Goal: Navigation & Orientation: Understand site structure

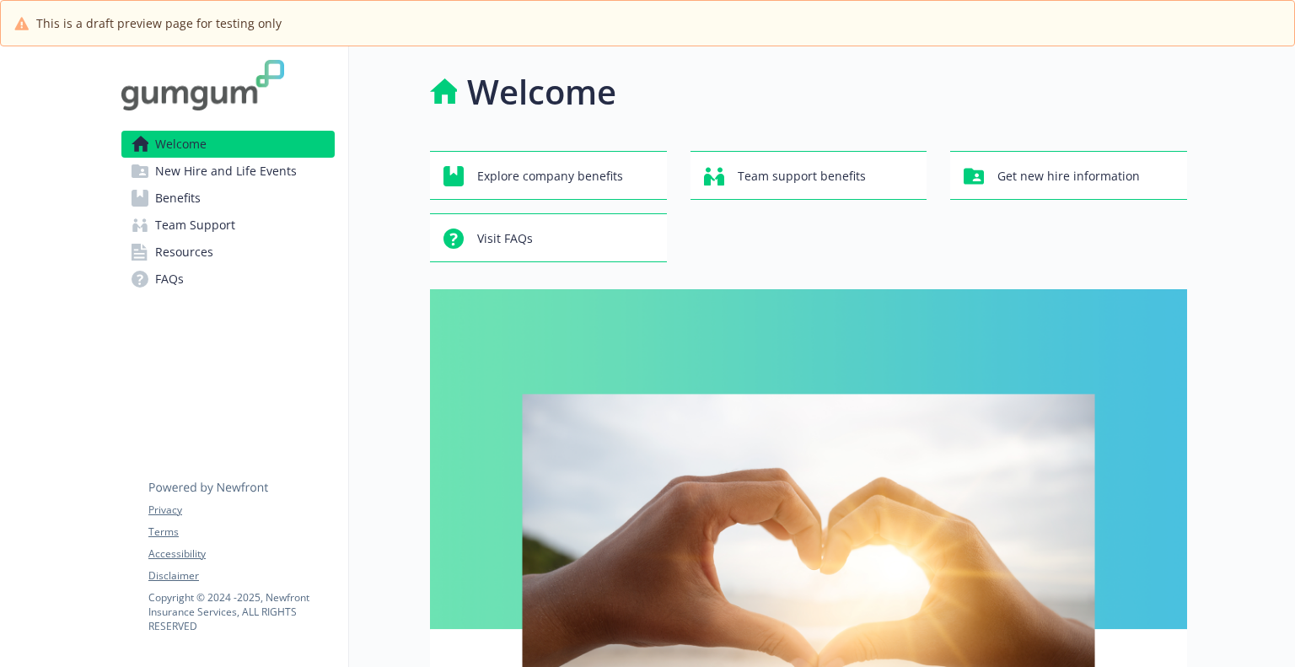
click at [246, 164] on span "New Hire and Life Events" at bounding box center [226, 171] width 142 height 27
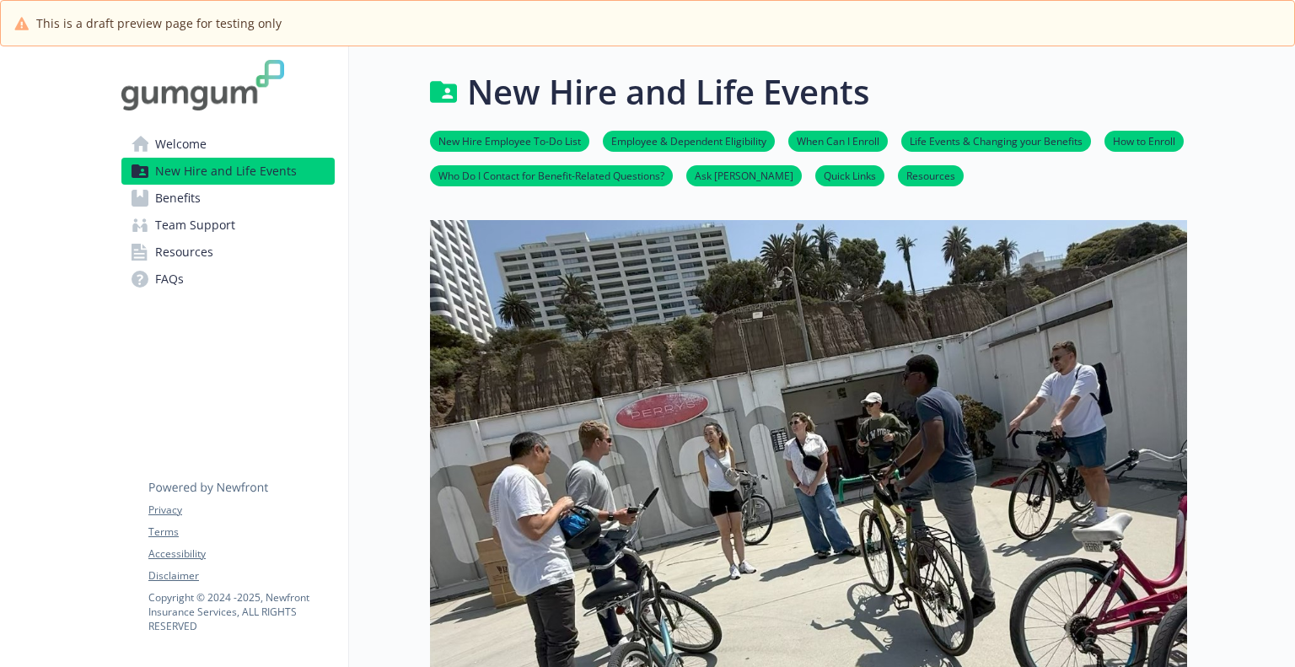
click at [220, 202] on link "Benefits" at bounding box center [227, 198] width 213 height 27
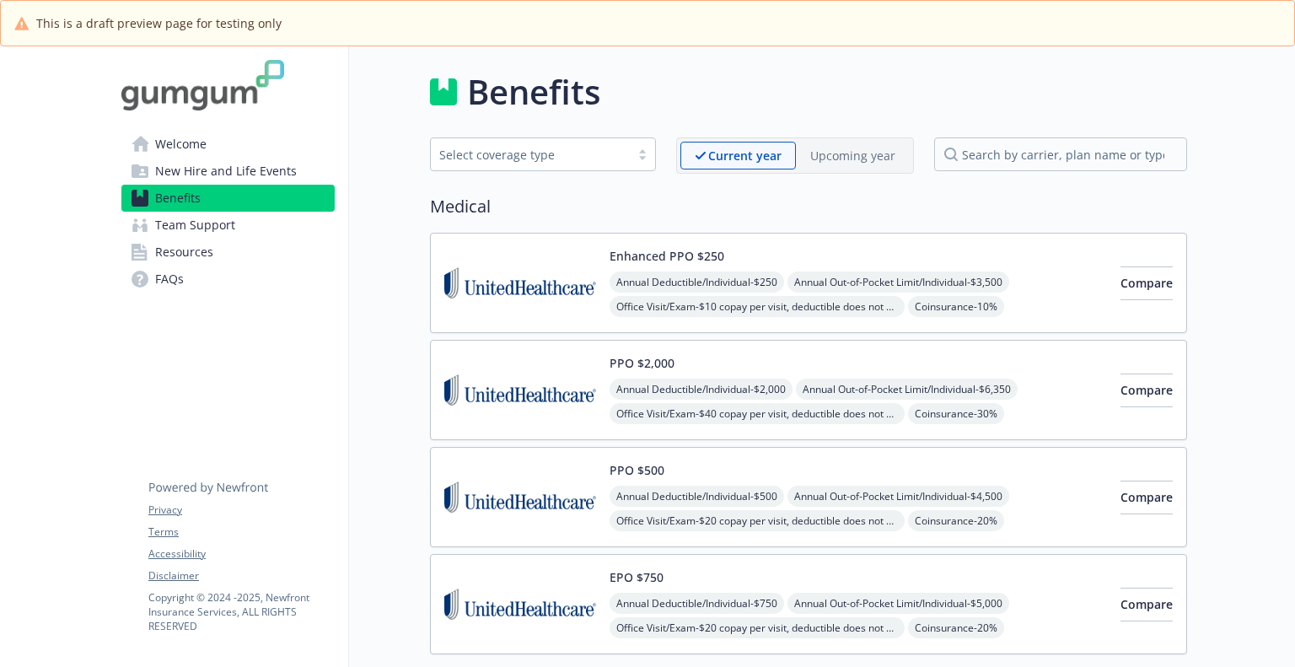
click at [227, 228] on span "Team Support" at bounding box center [195, 225] width 80 height 27
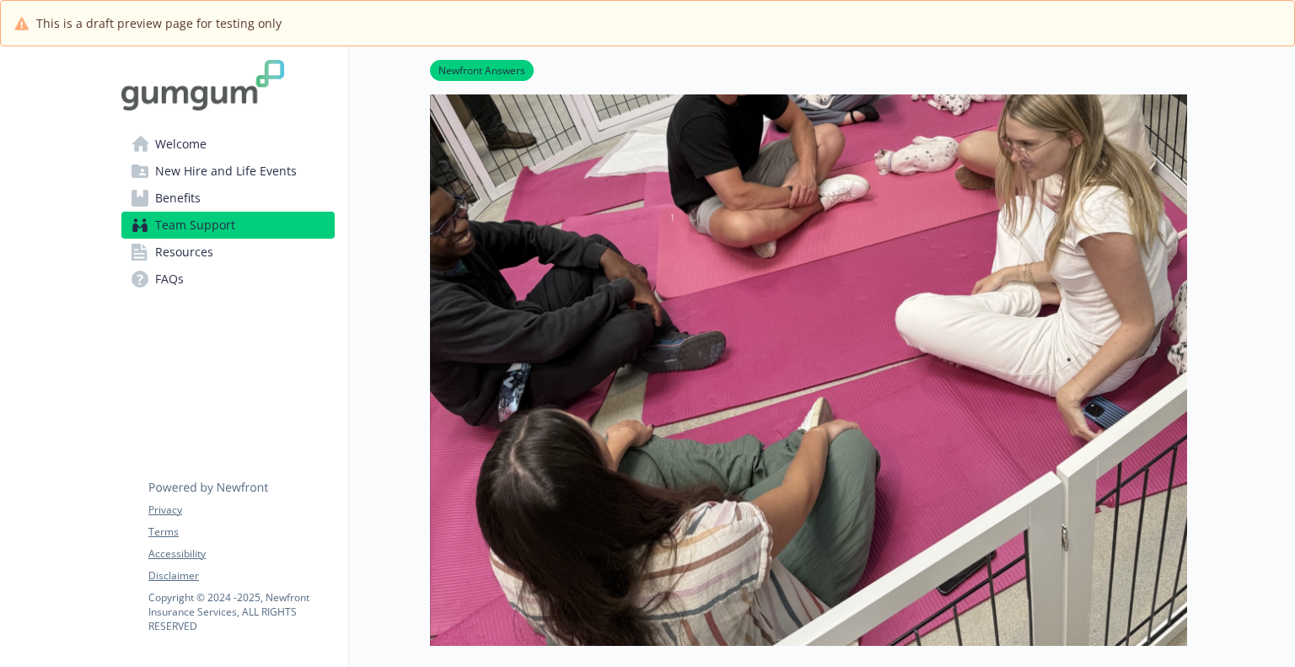
scroll to position [140, 0]
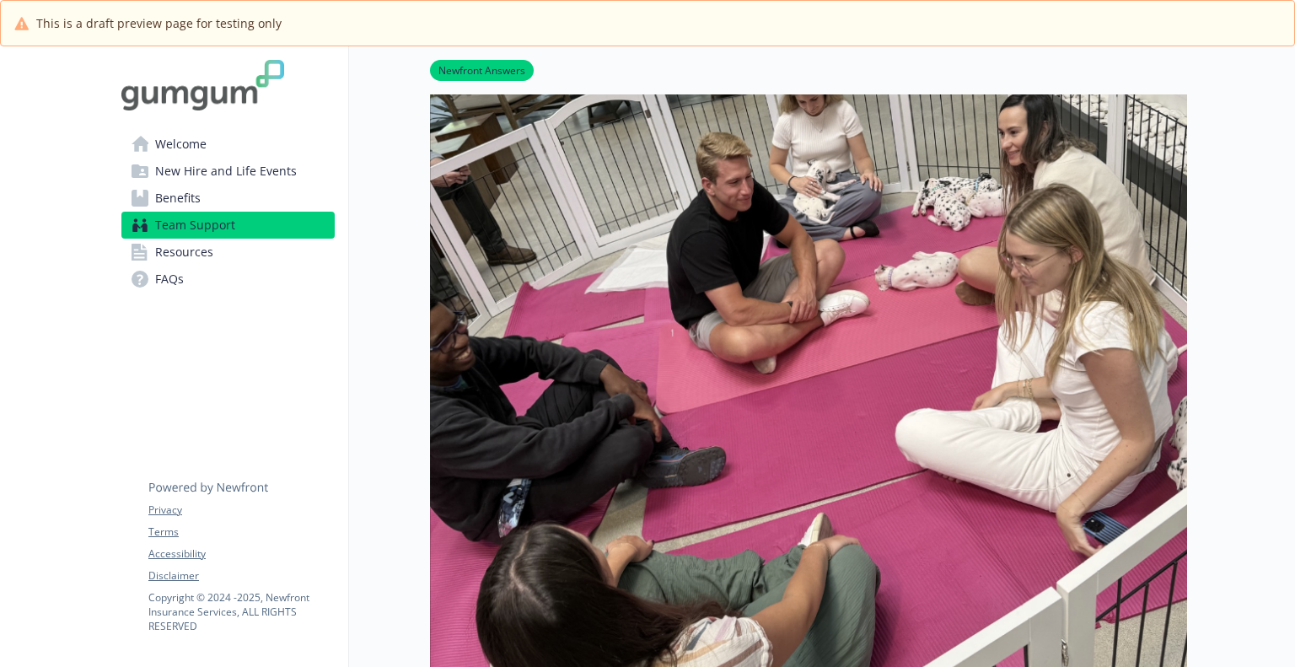
click at [200, 250] on span "Resources" at bounding box center [184, 252] width 58 height 27
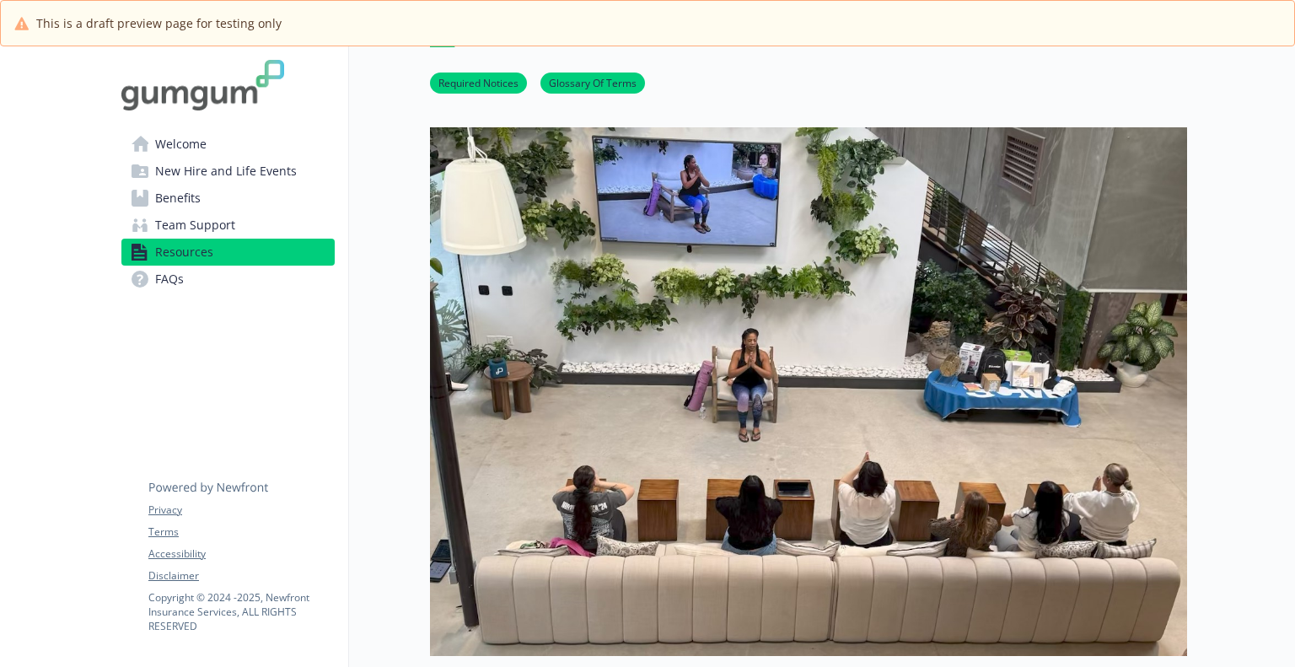
scroll to position [140, 0]
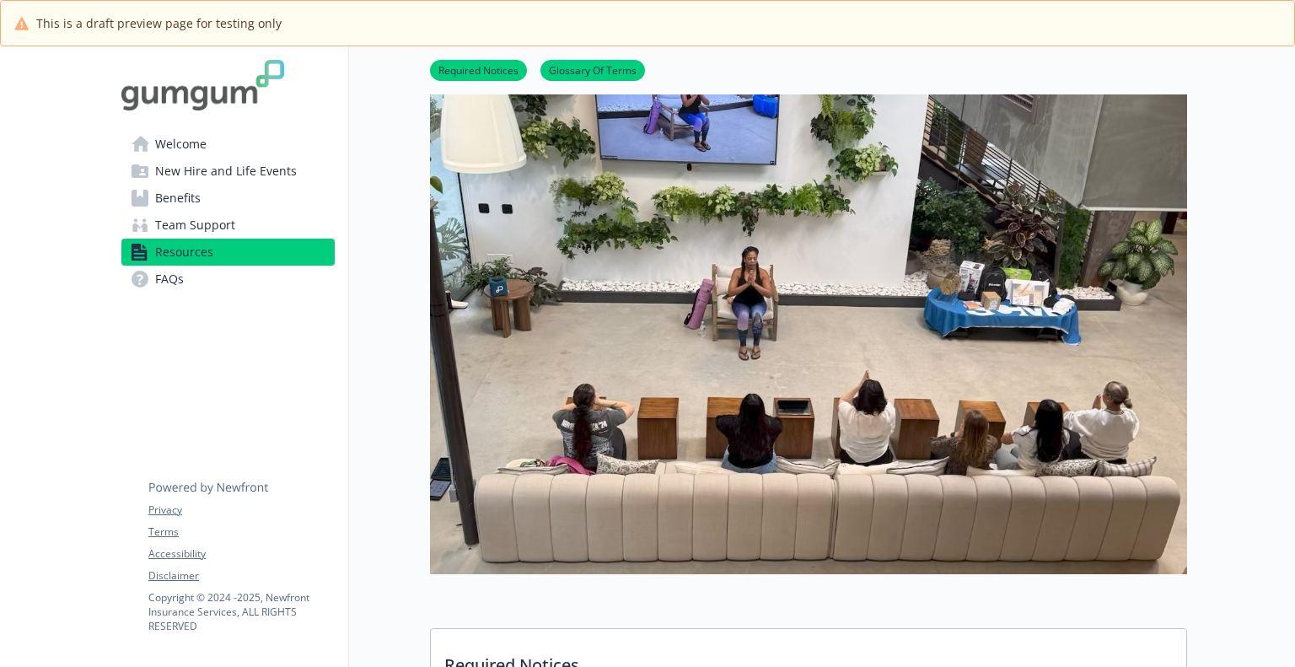
click at [173, 281] on span "FAQs" at bounding box center [169, 279] width 29 height 27
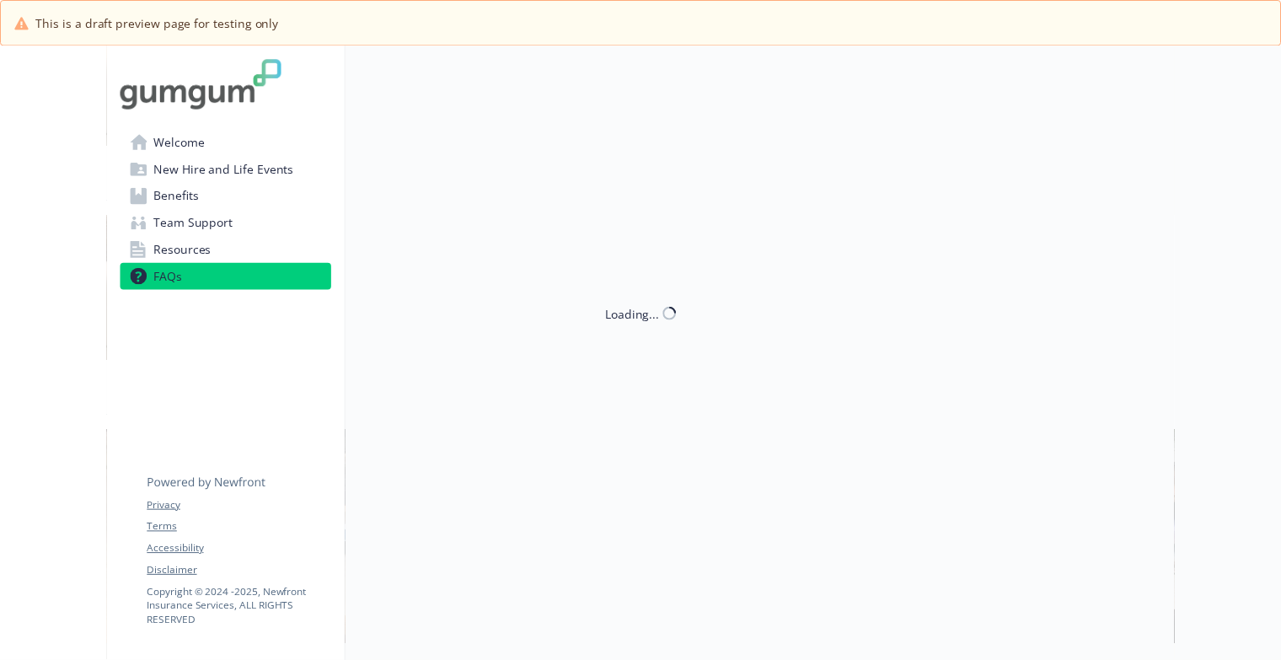
scroll to position [119, 0]
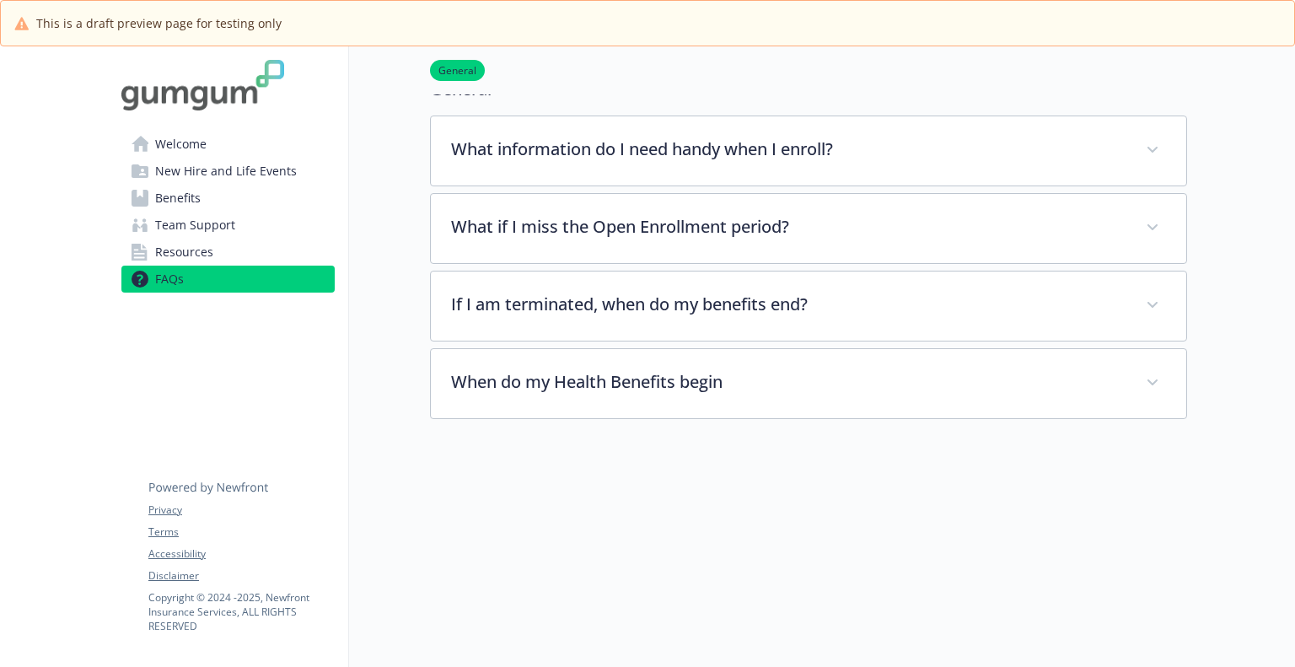
click at [175, 142] on span "Welcome" at bounding box center [180, 144] width 51 height 27
